Goal: Obtain resource: Download file/media

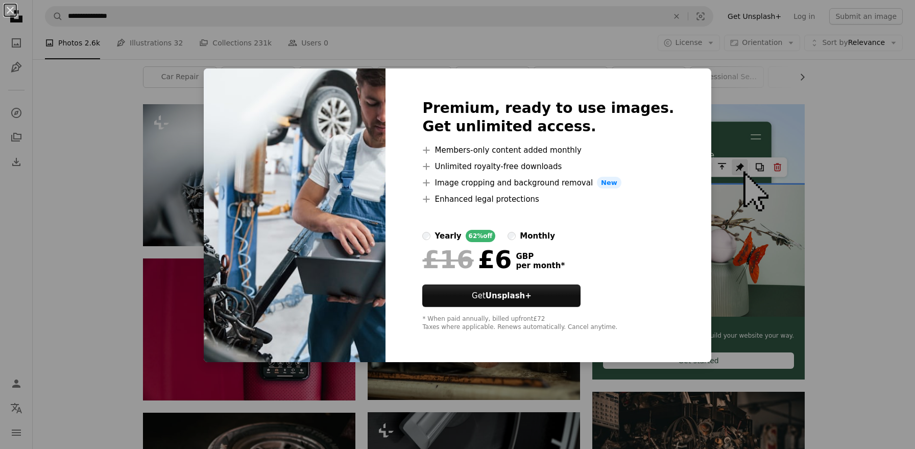
scroll to position [159, 0]
click at [507, 293] on button "Get Unsplash+" at bounding box center [501, 295] width 158 height 22
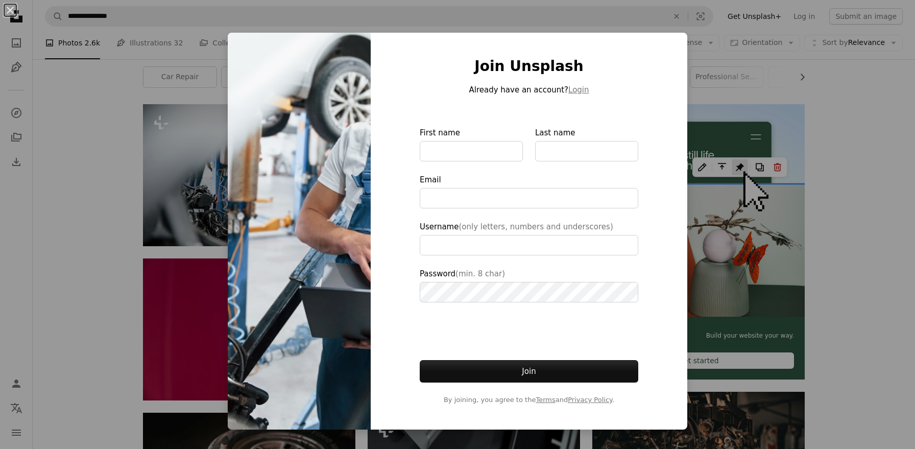
type input "**********"
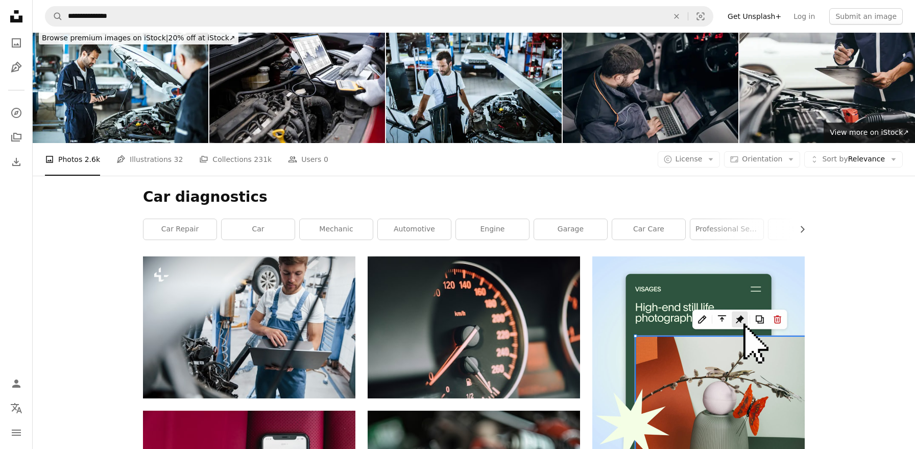
scroll to position [14, 0]
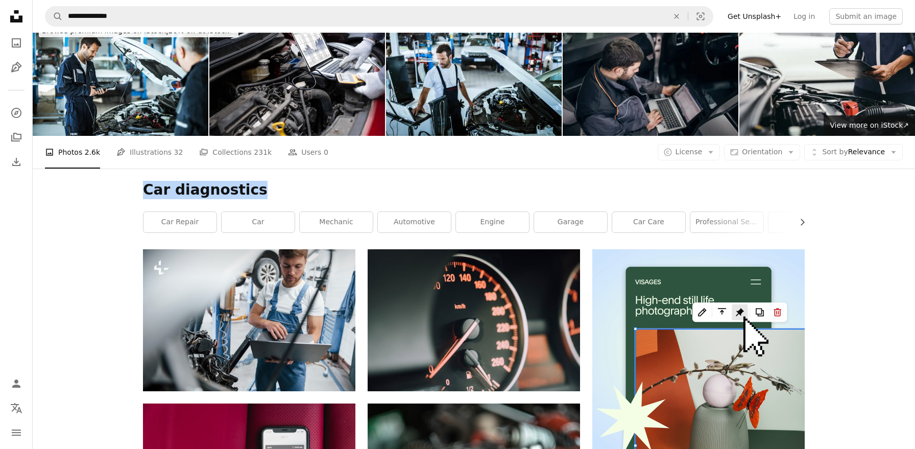
drag, startPoint x: 141, startPoint y: 189, endPoint x: 251, endPoint y: 188, distance: 109.3
click at [251, 188] on div "Car diagnostics Chevron right car repair car mechanic automotive engine garage …" at bounding box center [474, 208] width 686 height 81
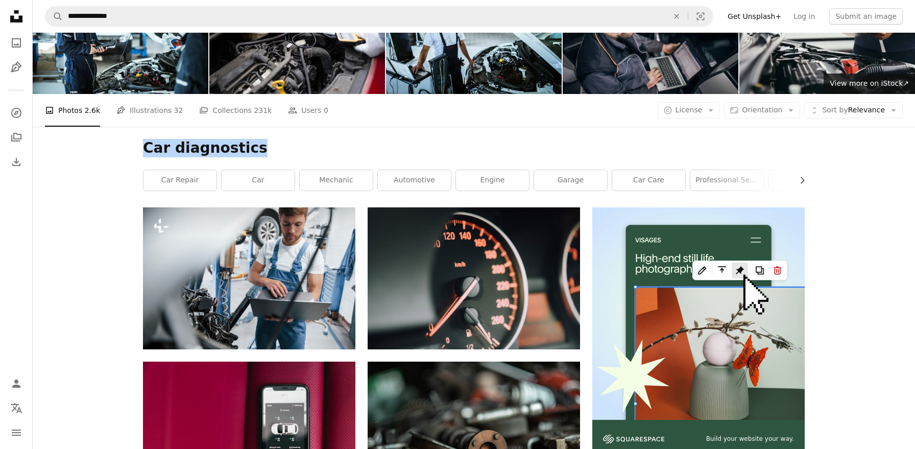
scroll to position [0, 0]
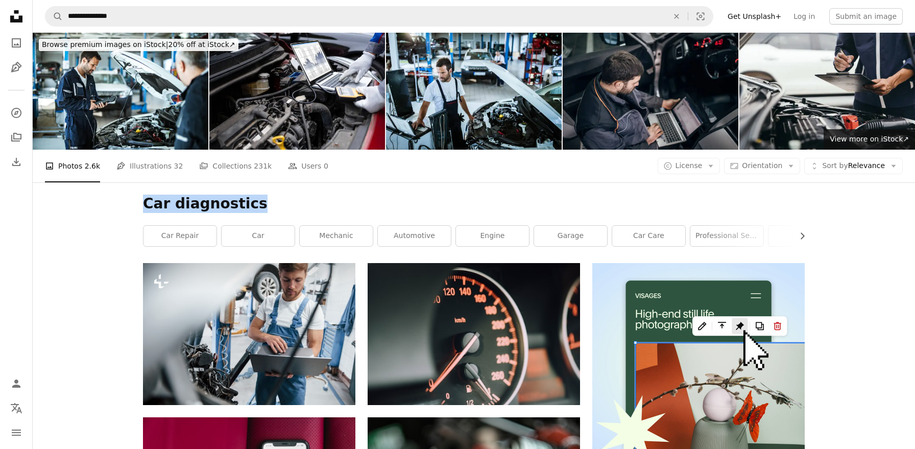
copy h1 "Car diagnostics"
click at [390, 189] on div "Car diagnostics Chevron right car repair car mechanic automotive engine garage …" at bounding box center [474, 222] width 686 height 81
